Goal: Task Accomplishment & Management: Use online tool/utility

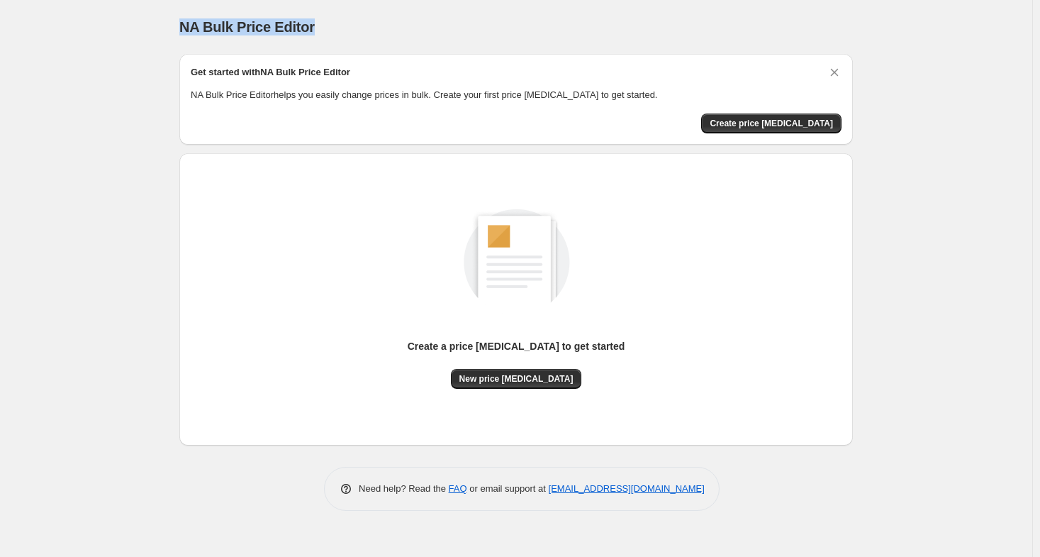
drag, startPoint x: 162, startPoint y: 26, endPoint x: 348, endPoint y: 29, distance: 186.5
click at [348, 29] on div "NA Bulk Price Editor. This page is ready NA Bulk Price Editor Get started with …" at bounding box center [516, 278] width 1032 height 557
copy span "NA Bulk Price Editor"
